Goal: Navigation & Orientation: Find specific page/section

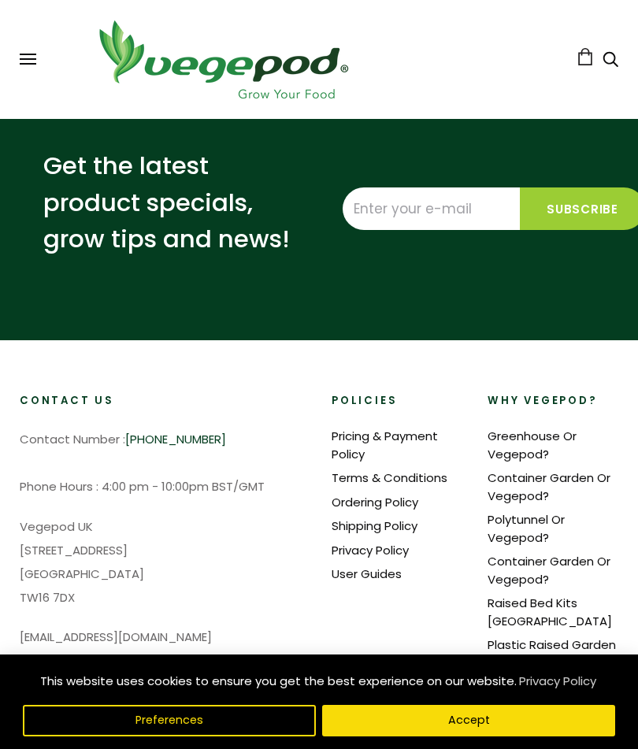
scroll to position [1131, 0]
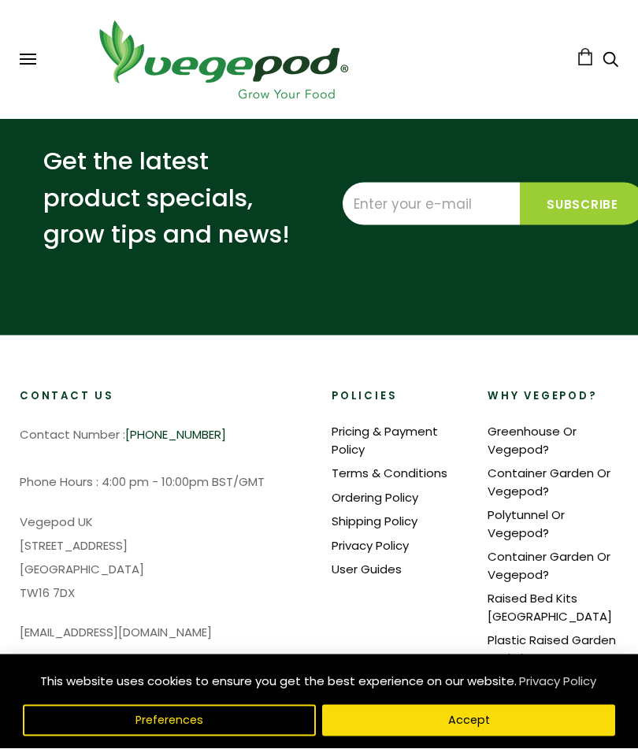
click at [24, 61] on button at bounding box center [28, 60] width 17 height 12
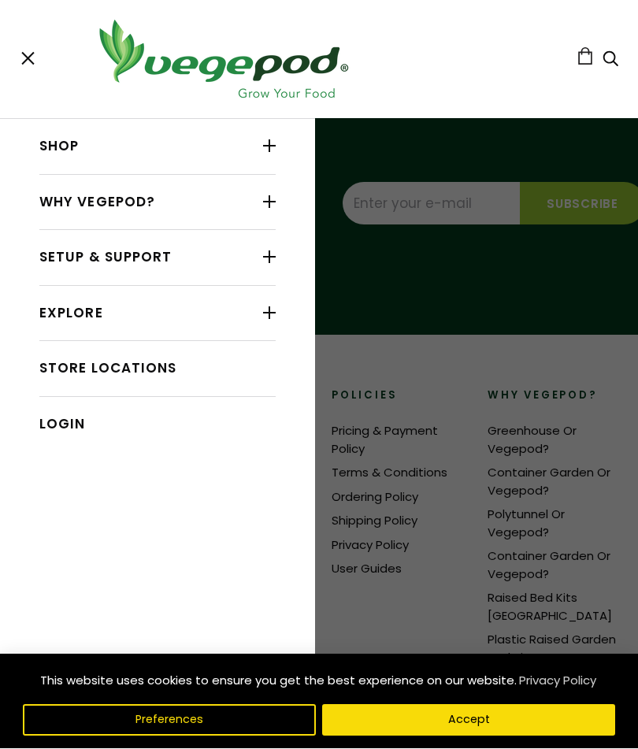
click at [78, 159] on link "Shop" at bounding box center [157, 147] width 236 height 30
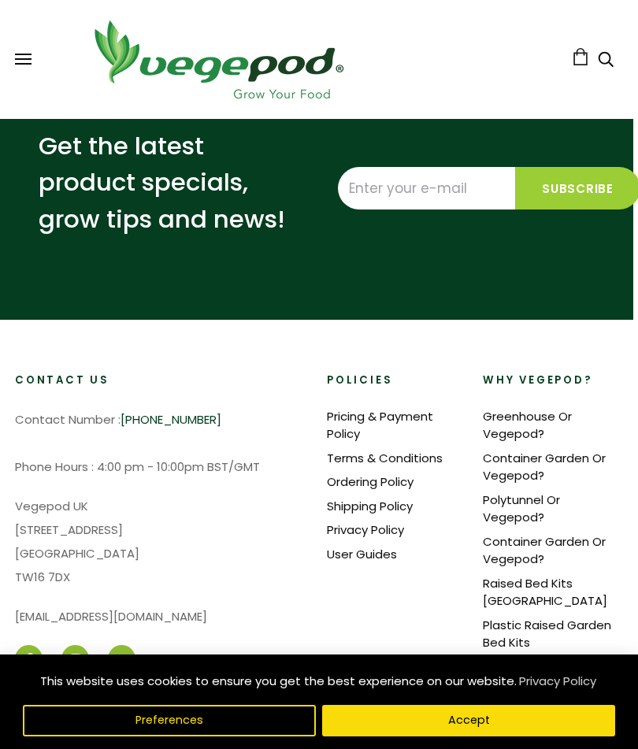
scroll to position [3639, 5]
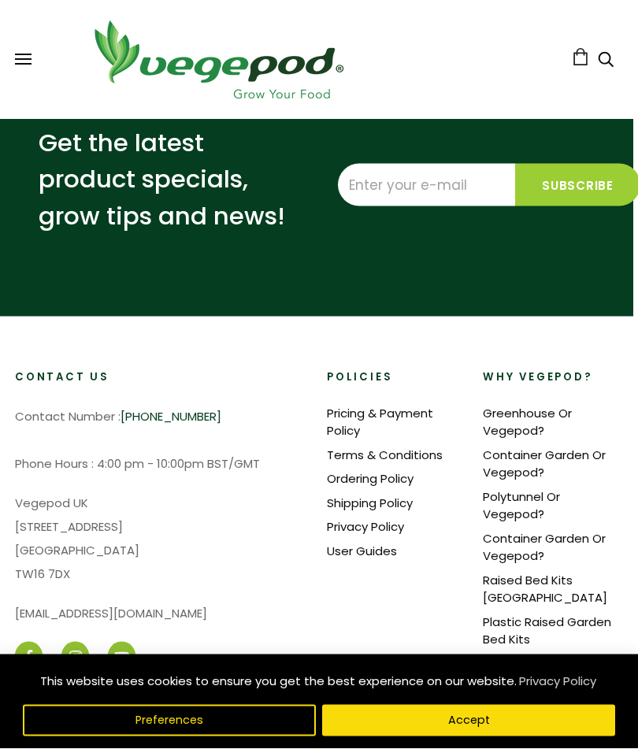
click at [18, 61] on button at bounding box center [23, 60] width 17 height 12
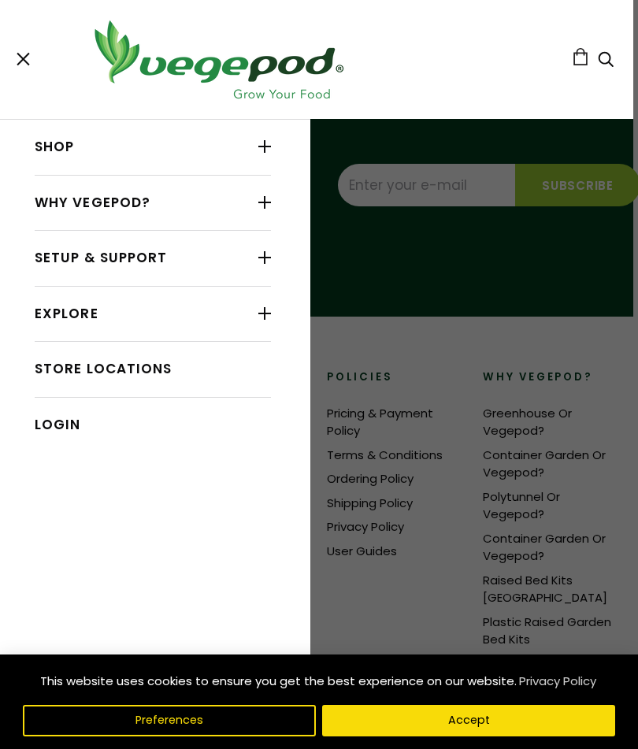
click at [23, 65] on button at bounding box center [23, 60] width 17 height 12
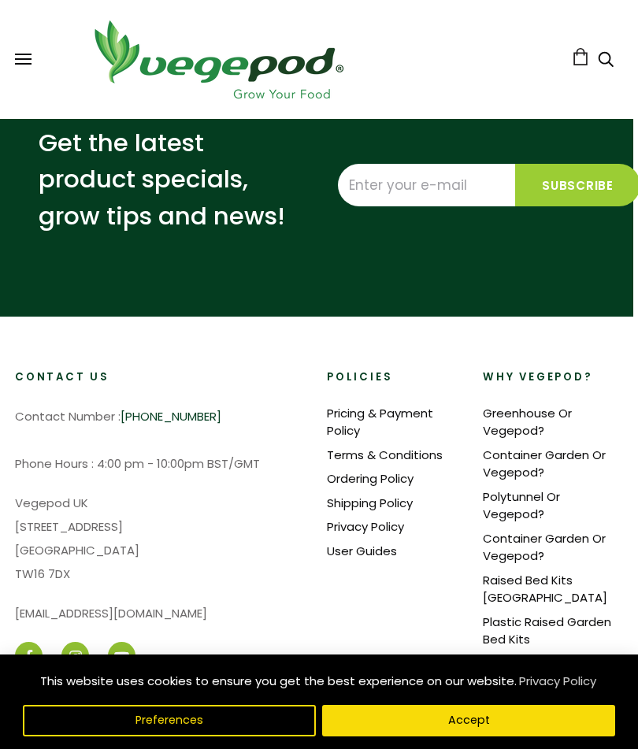
click at [17, 65] on span at bounding box center [23, 64] width 17 height 2
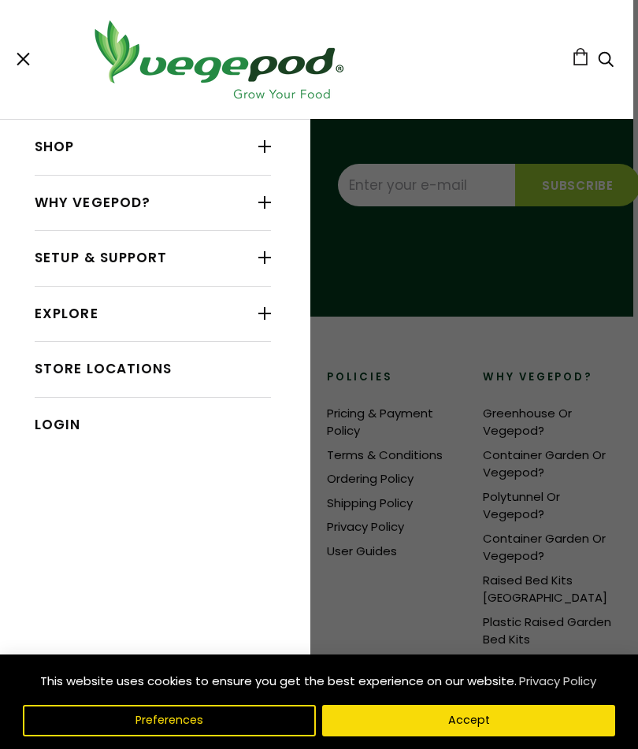
click at [26, 60] on button at bounding box center [23, 60] width 17 height 12
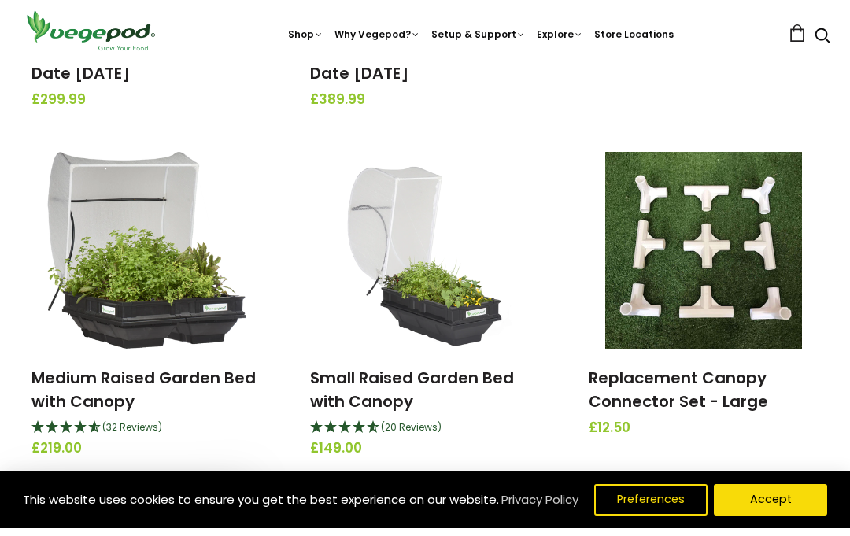
scroll to position [1291, 0]
